Goal: Find specific page/section: Find specific page/section

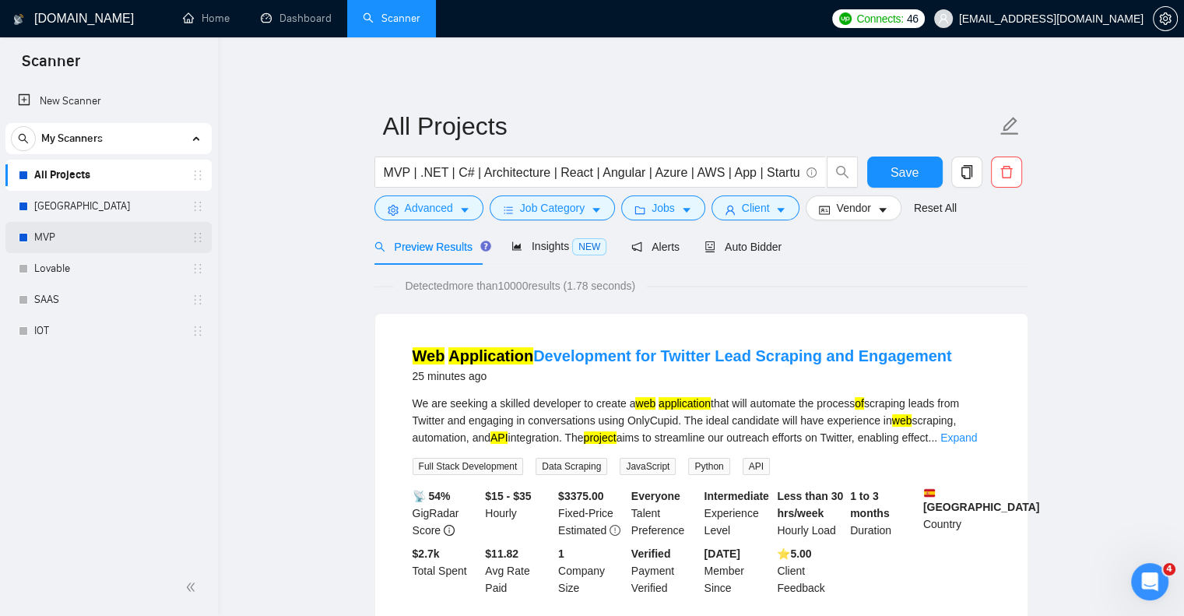
click at [148, 239] on link "MVP" at bounding box center [108, 237] width 148 height 31
